Goal: Task Accomplishment & Management: Use online tool/utility

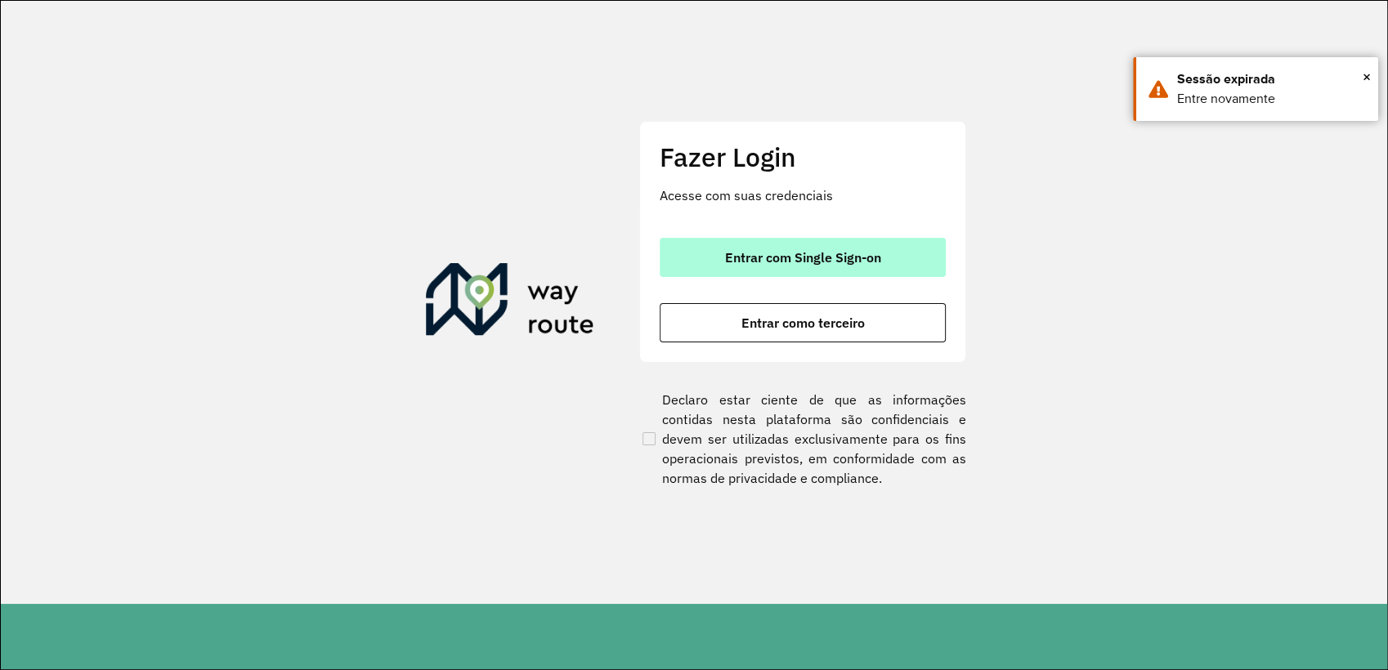
click at [830, 252] on span "Entrar com Single Sign-on" at bounding box center [803, 257] width 156 height 13
click at [862, 266] on button "Entrar com Single Sign-on" at bounding box center [803, 257] width 286 height 39
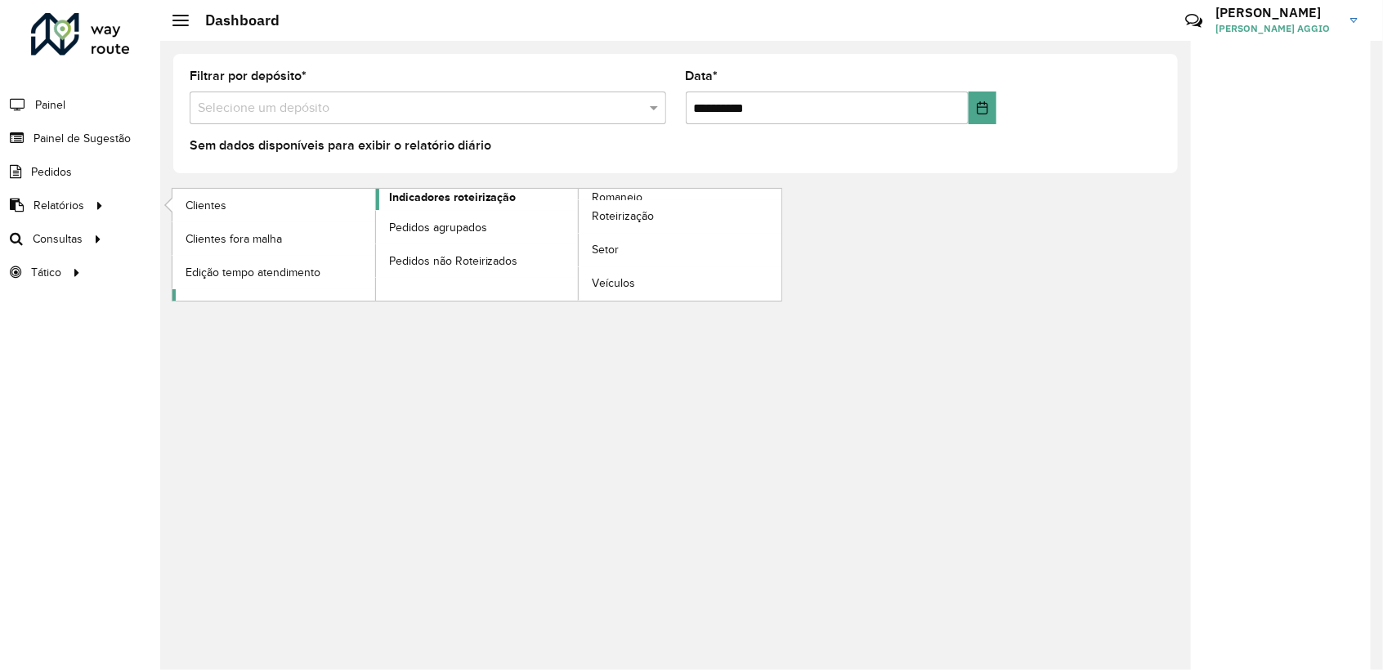
click at [498, 199] on span "Indicadores roteirização" at bounding box center [453, 197] width 128 height 17
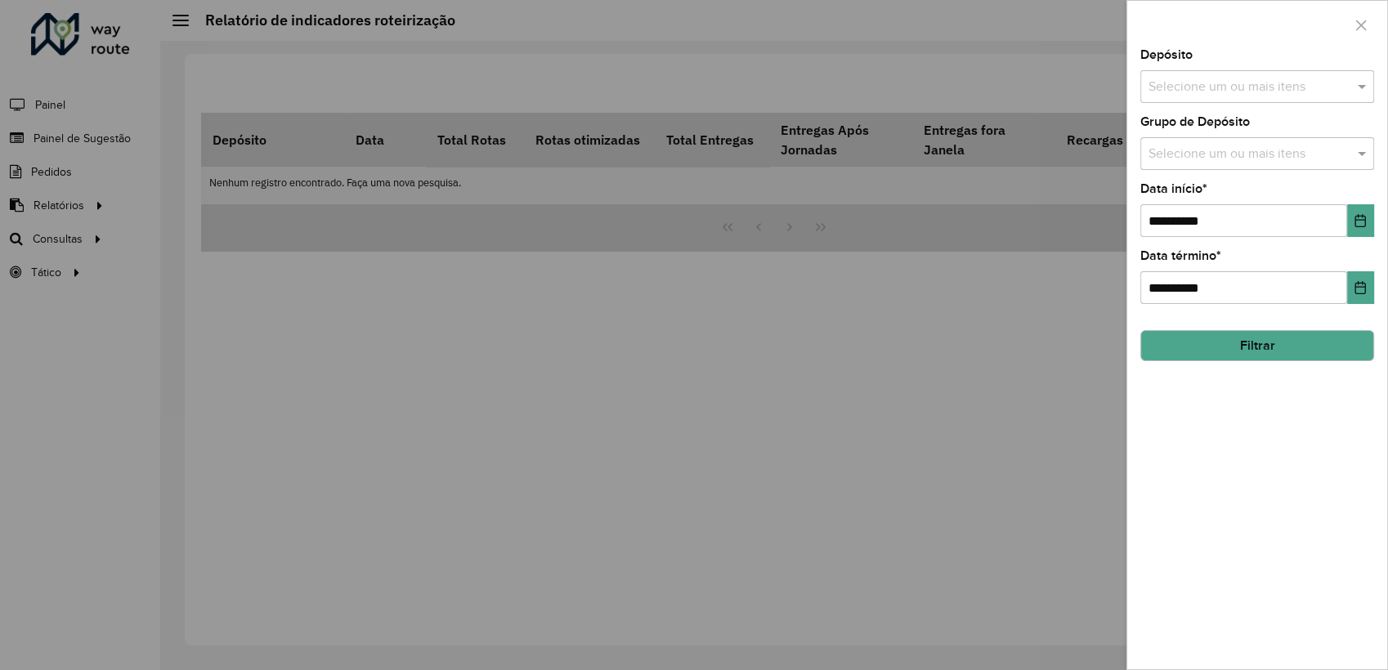
click at [1211, 96] on div "Selecione um ou mais itens" at bounding box center [1257, 86] width 234 height 33
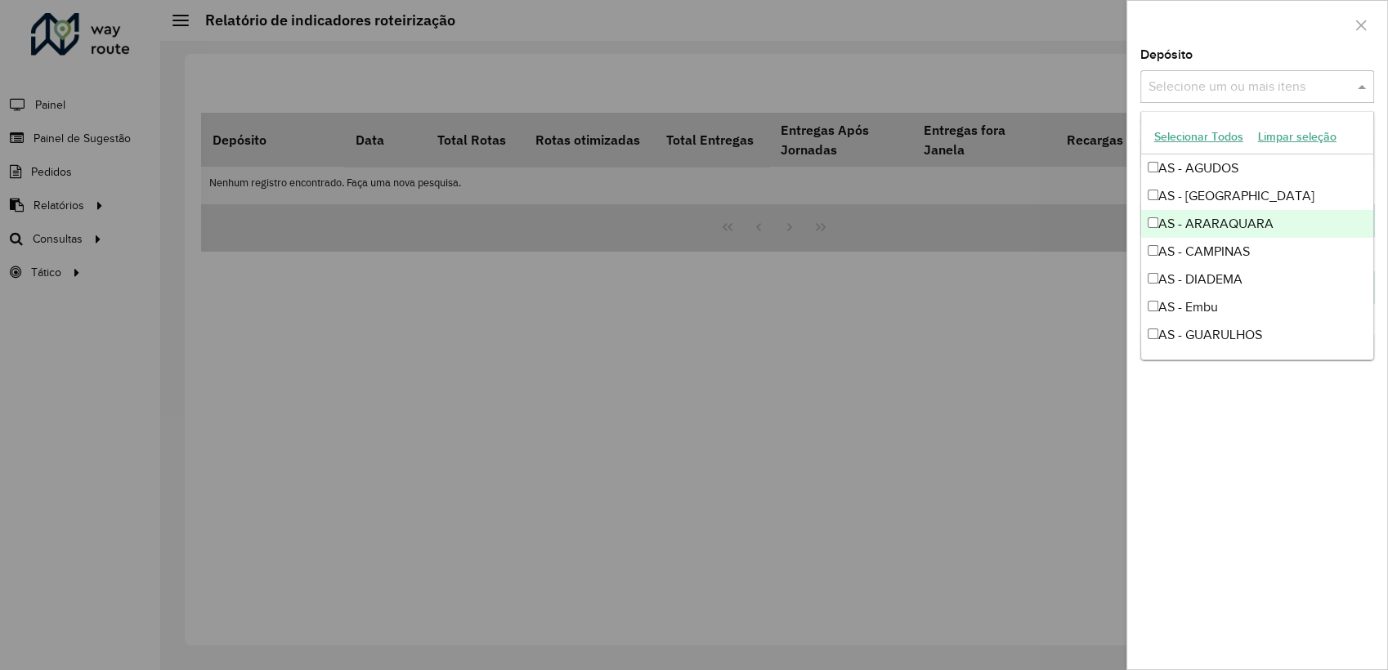
scroll to position [91, 0]
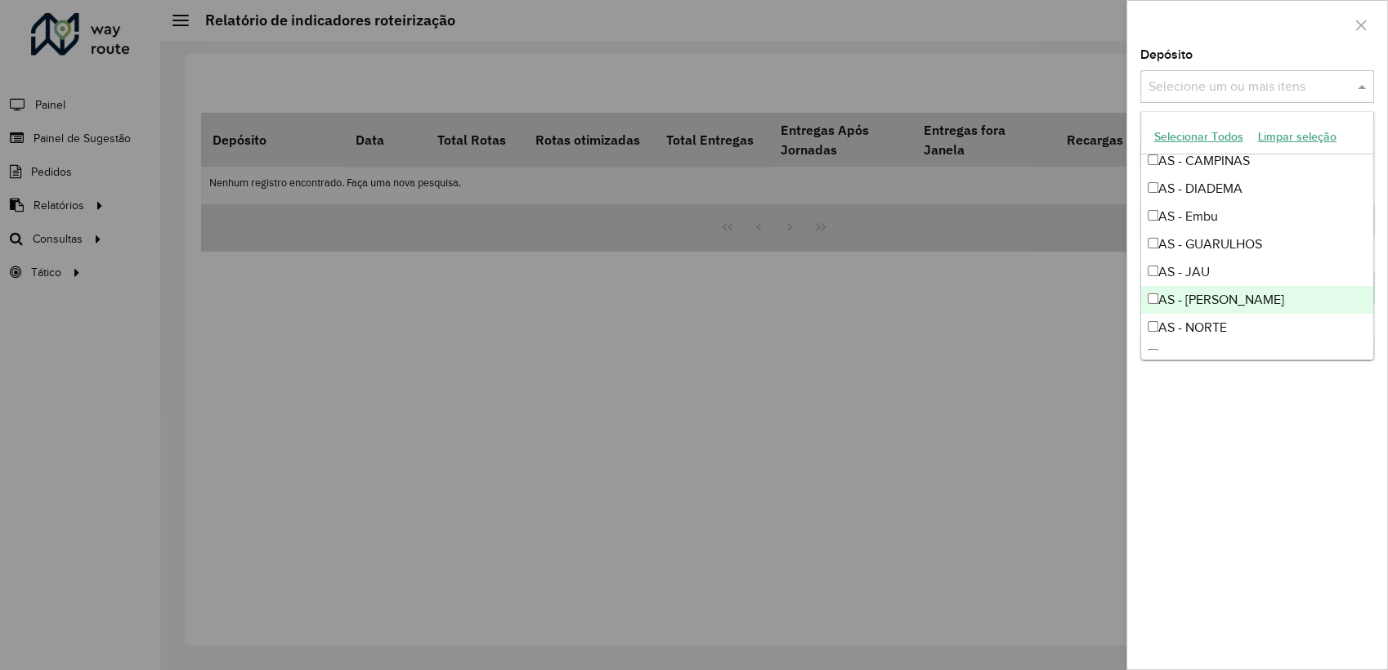
click at [808, 607] on div at bounding box center [694, 335] width 1388 height 670
